Goal: Information Seeking & Learning: Learn about a topic

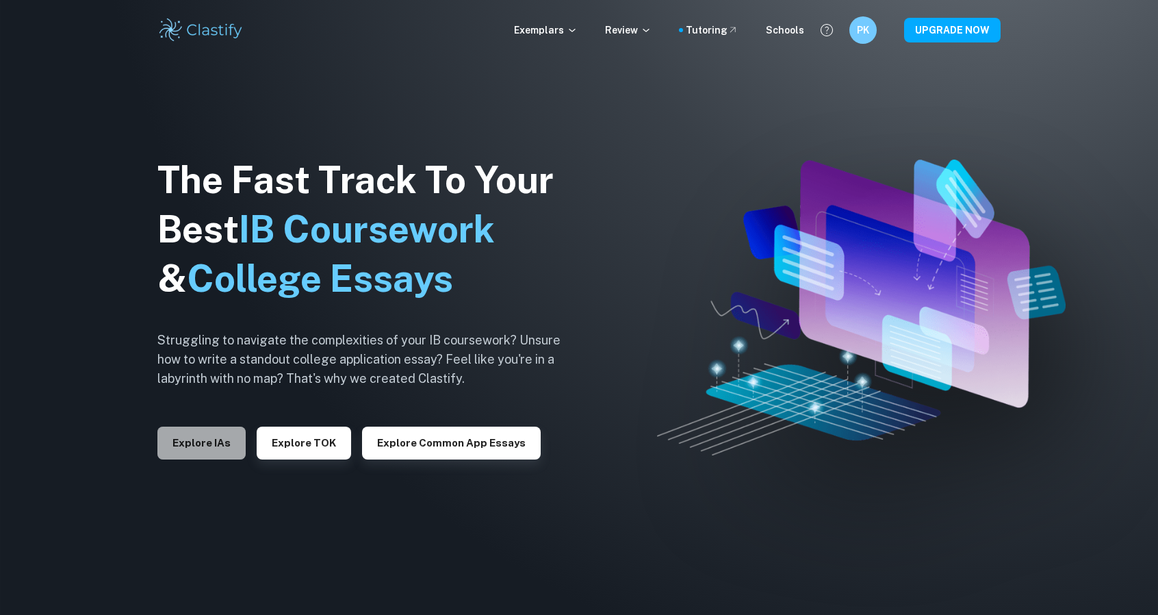
click at [217, 443] on button "Explore IAs" at bounding box center [201, 442] width 88 height 33
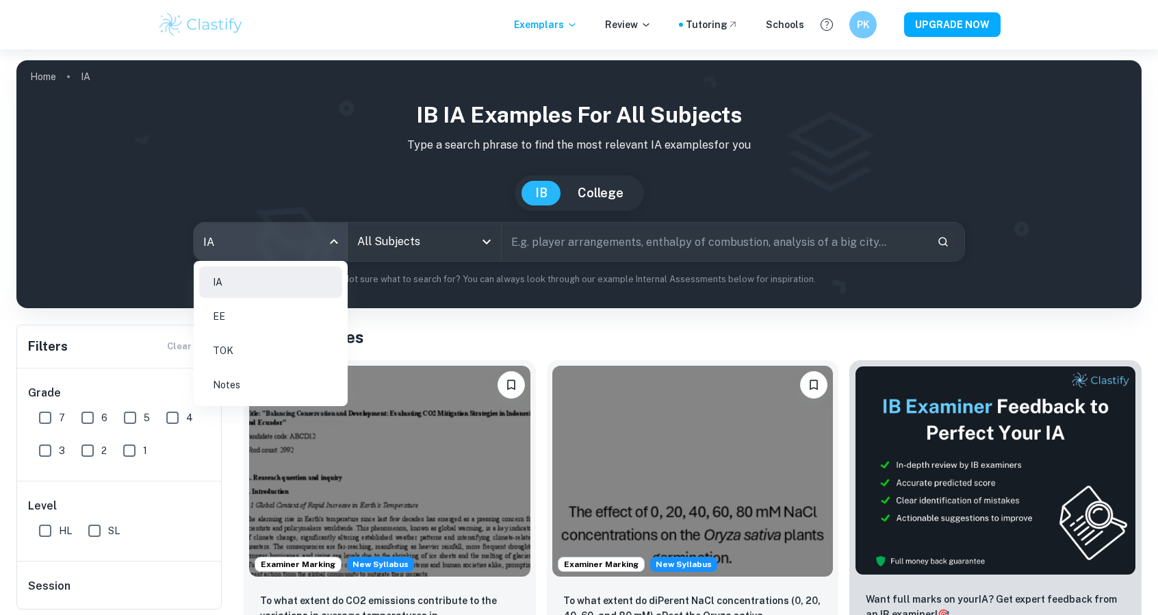
click at [330, 239] on body "We value your privacy We use cookies to enhance your browsing experience, serve…" at bounding box center [579, 356] width 1158 height 615
click at [219, 329] on li "EE" at bounding box center [270, 315] width 143 height 31
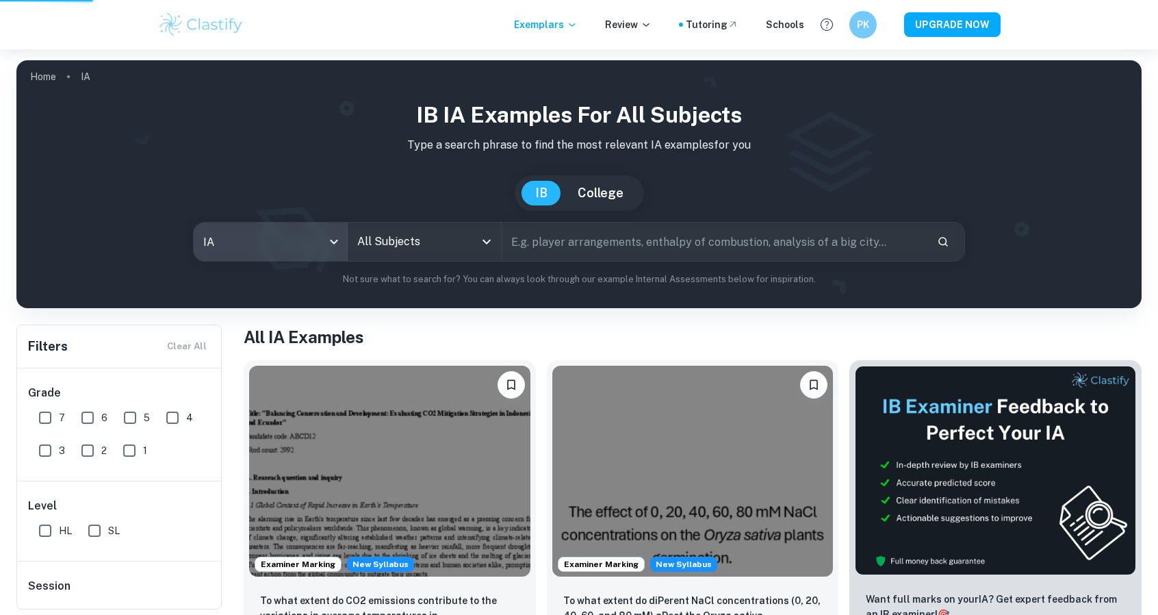
click at [419, 239] on div at bounding box center [579, 307] width 1158 height 615
type input "ee"
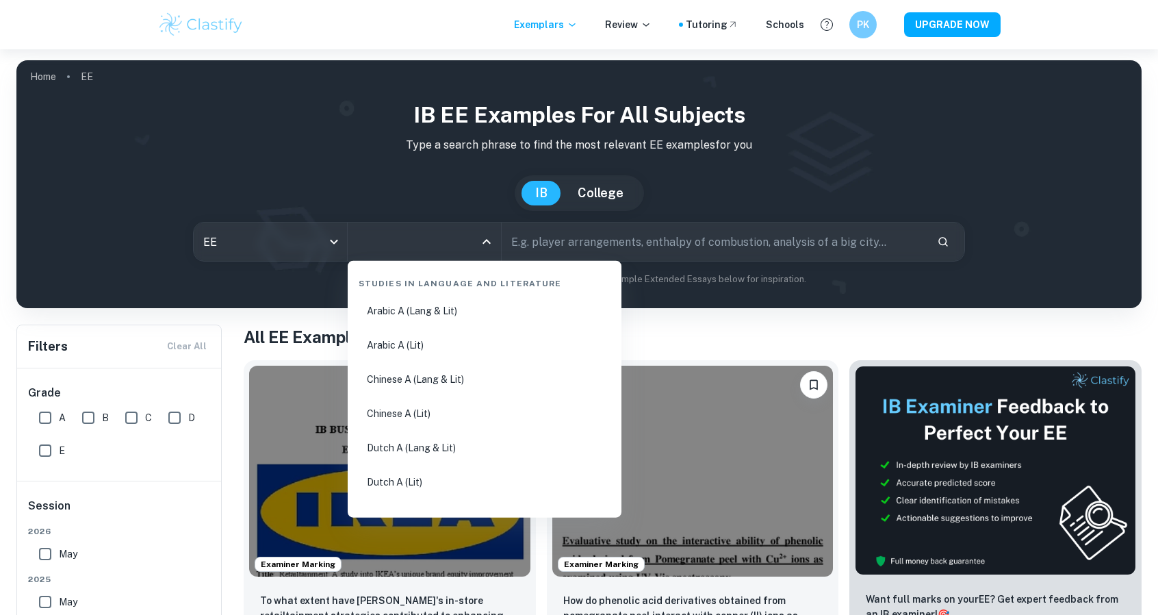
click at [419, 239] on input "All Subjects" at bounding box center [414, 242] width 120 height 26
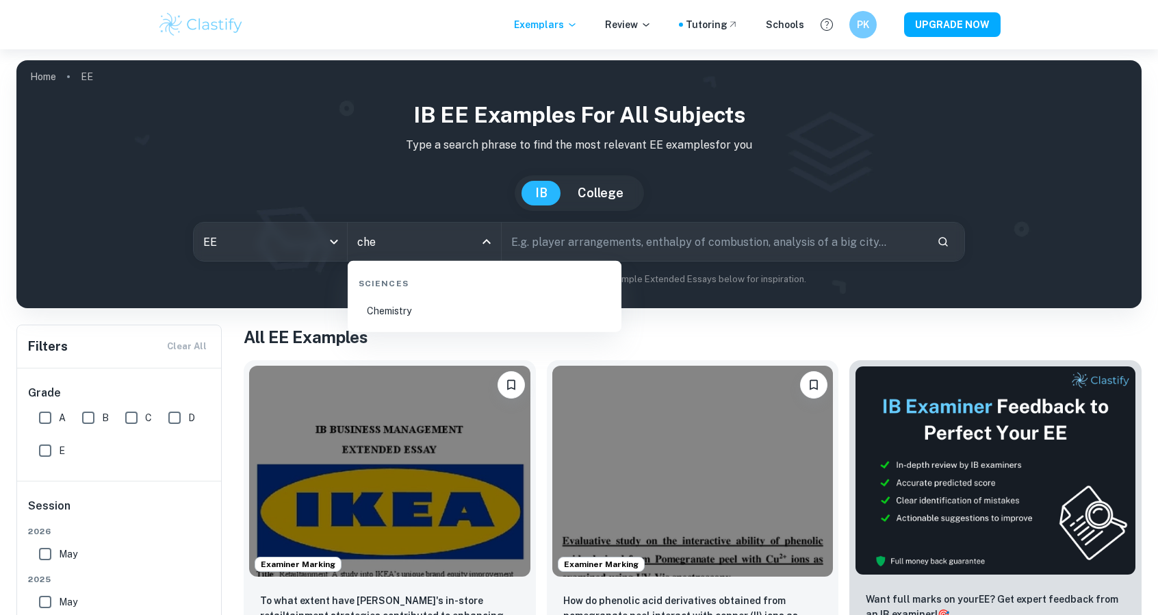
click at [392, 315] on li "Chemistry" at bounding box center [484, 310] width 263 height 31
type input "Chemistry"
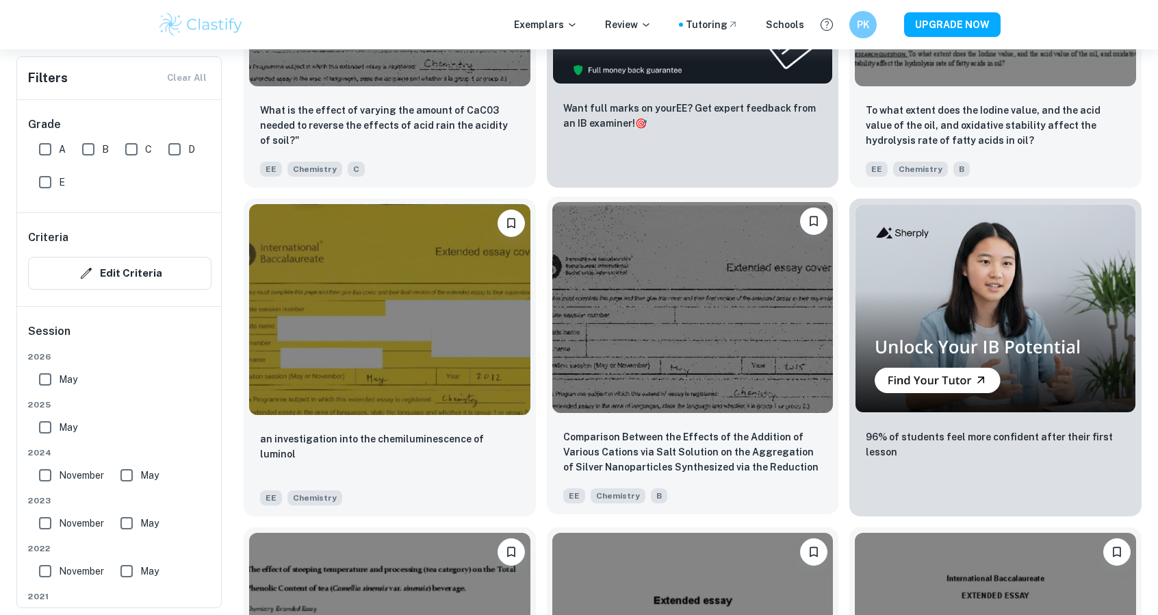
scroll to position [4466, 0]
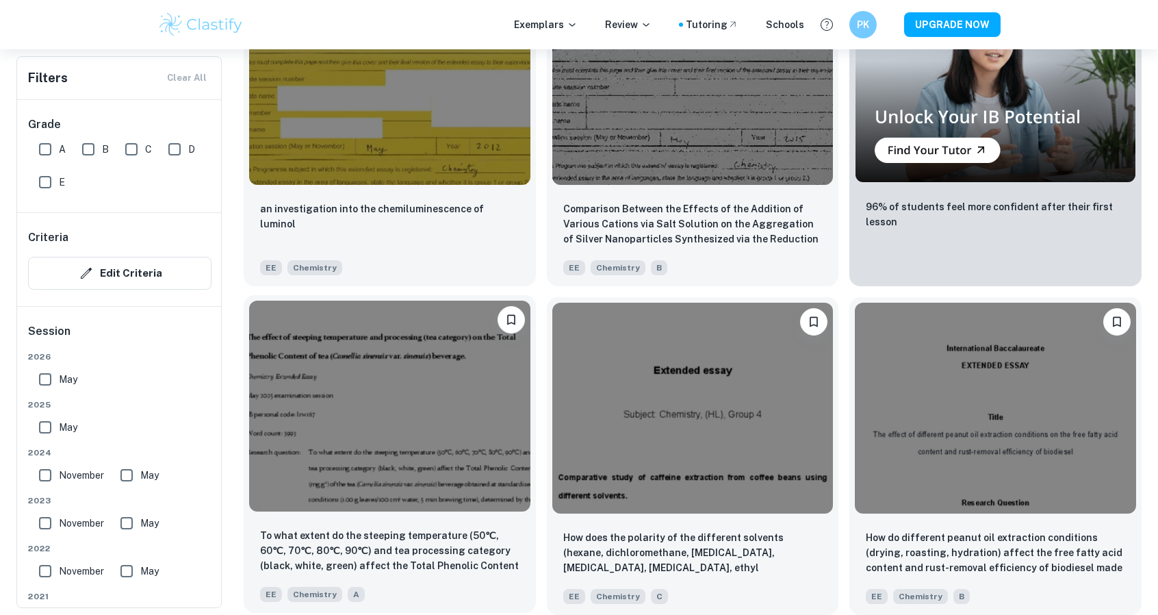
click at [384, 419] on img at bounding box center [389, 405] width 281 height 211
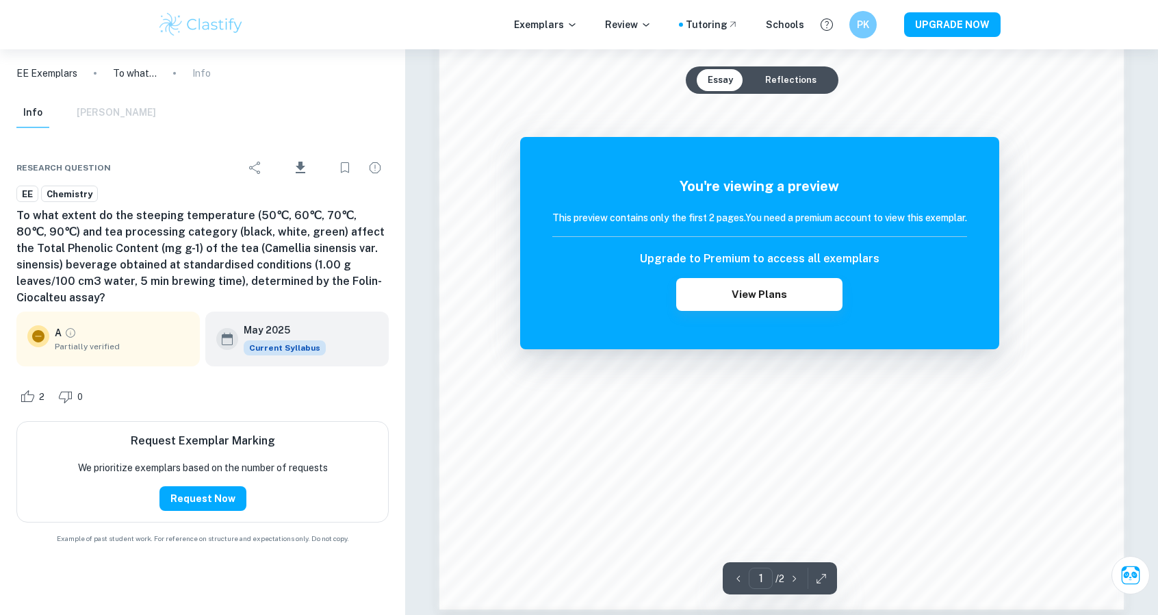
scroll to position [1485, 0]
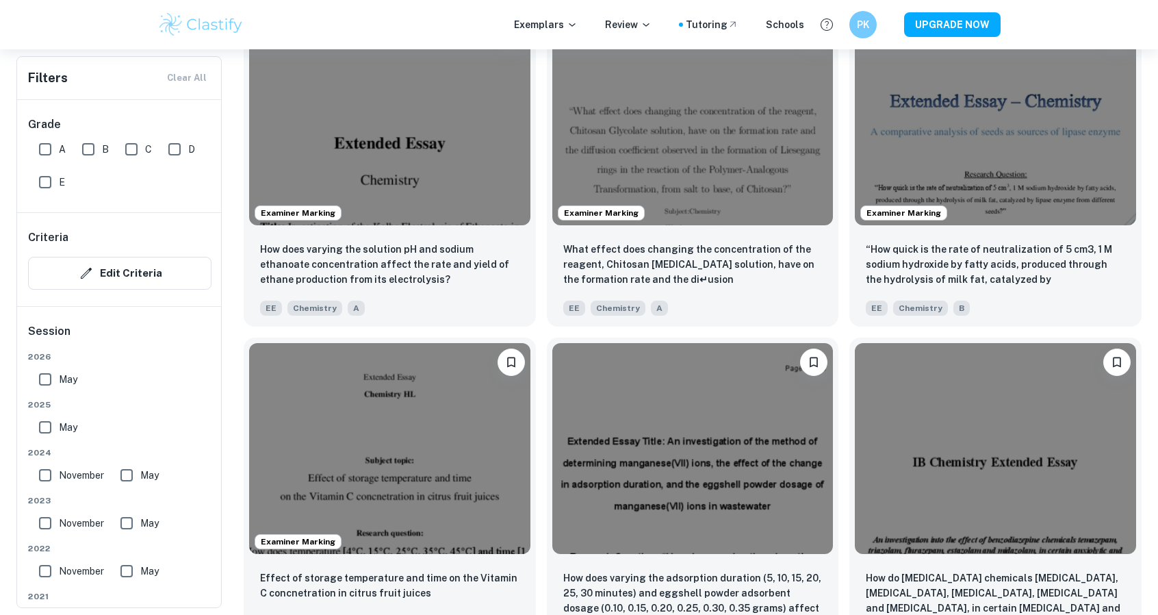
scroll to position [1784, 0]
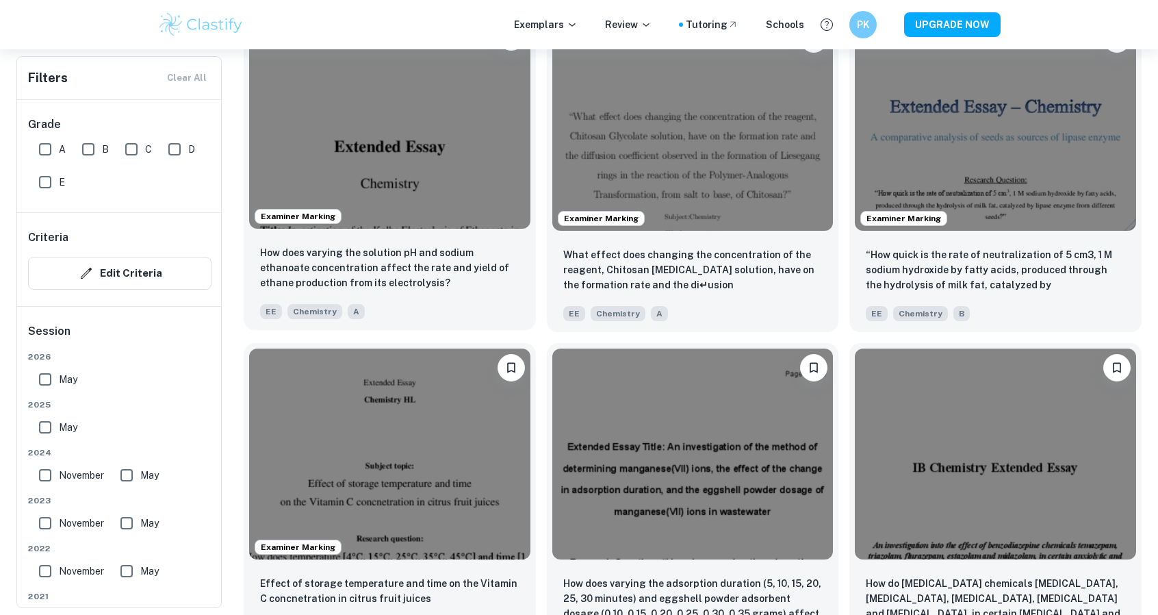
click at [450, 142] on img at bounding box center [389, 123] width 281 height 211
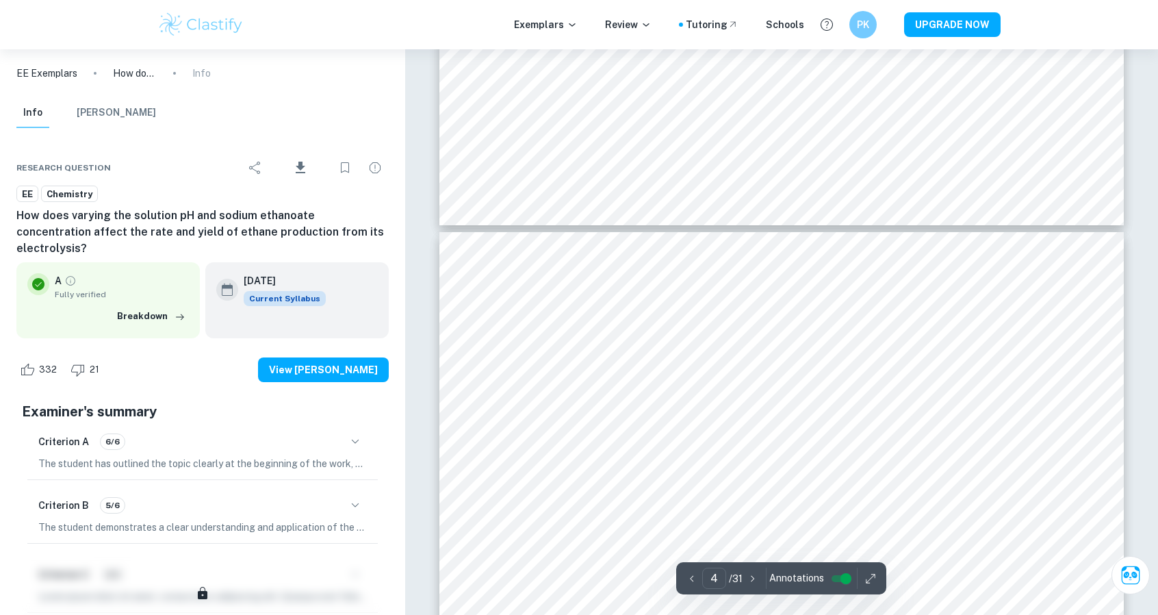
scroll to position [2975, 0]
type input "3"
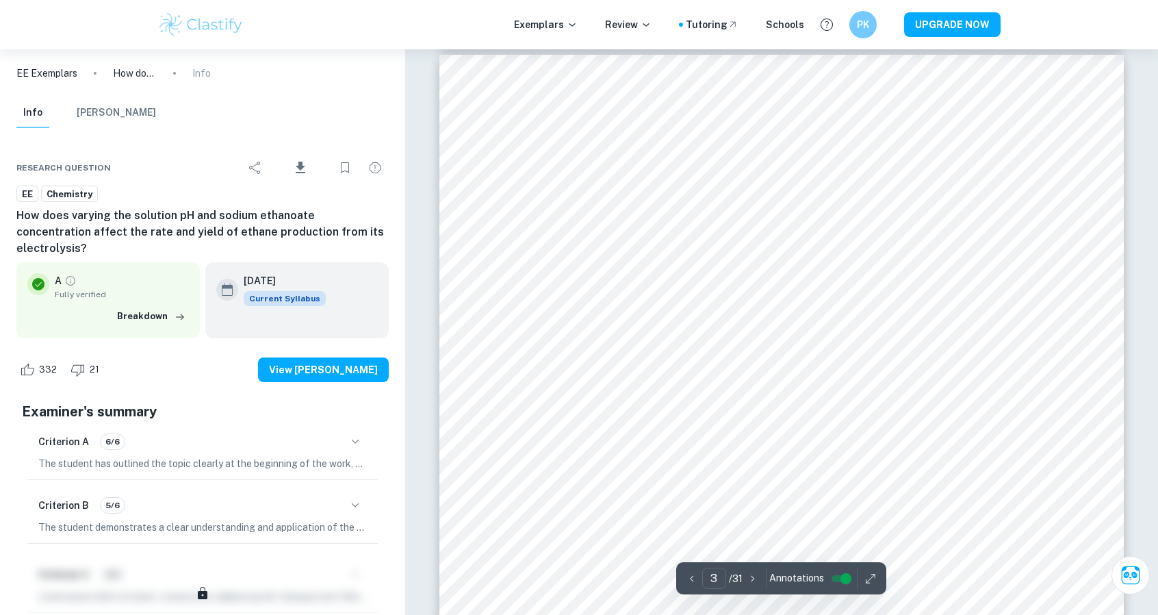
scroll to position [2184, 0]
